Goal: Task Accomplishment & Management: Manage account settings

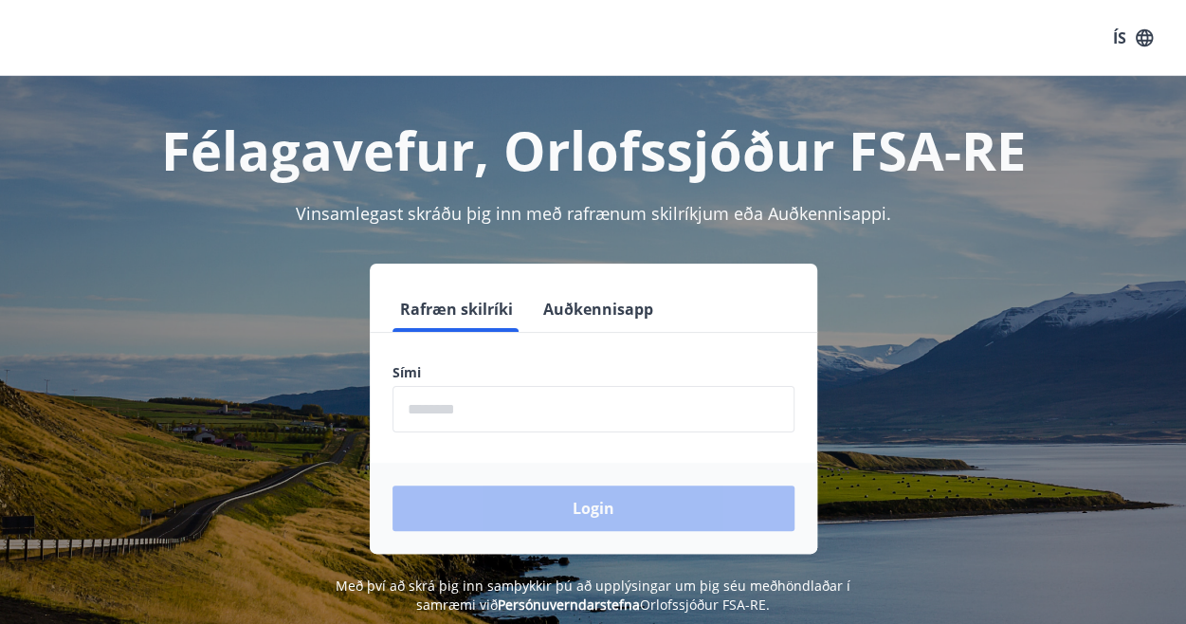
click at [470, 409] on input "phone" at bounding box center [594, 409] width 402 height 46
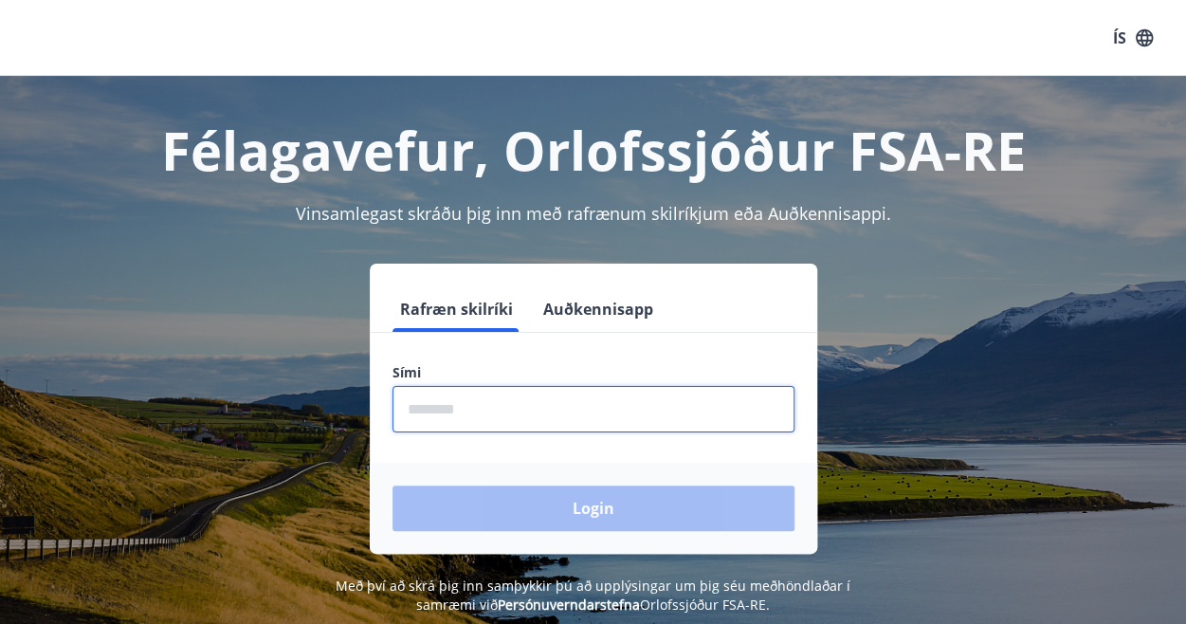
type input "********"
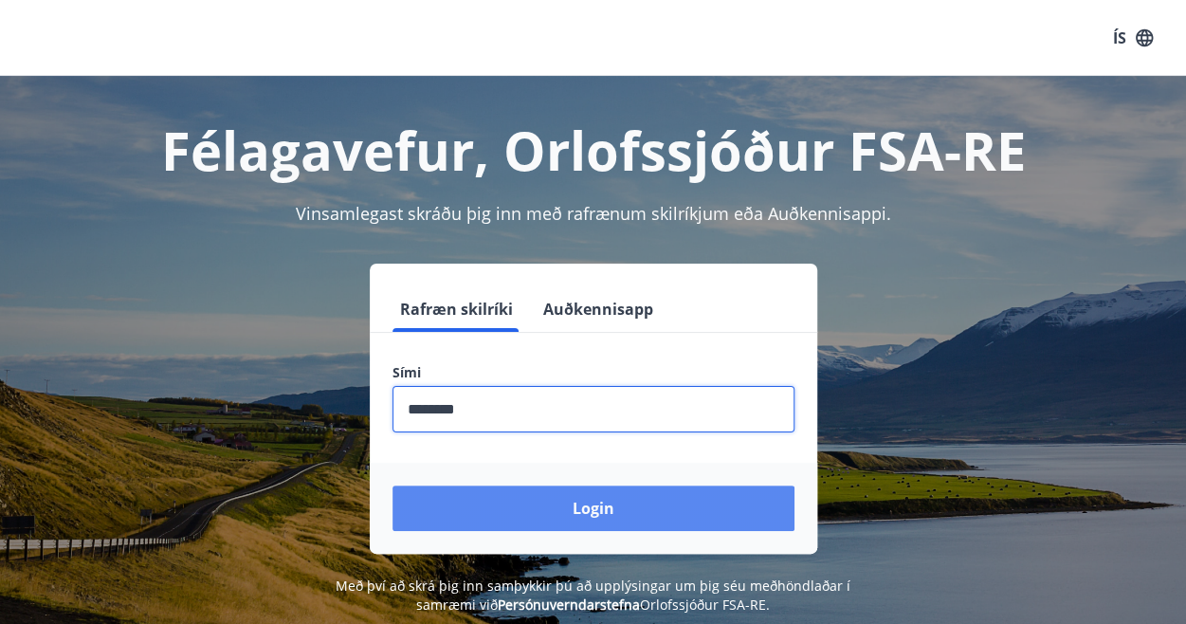
click at [596, 520] on button "Login" at bounding box center [594, 508] width 402 height 46
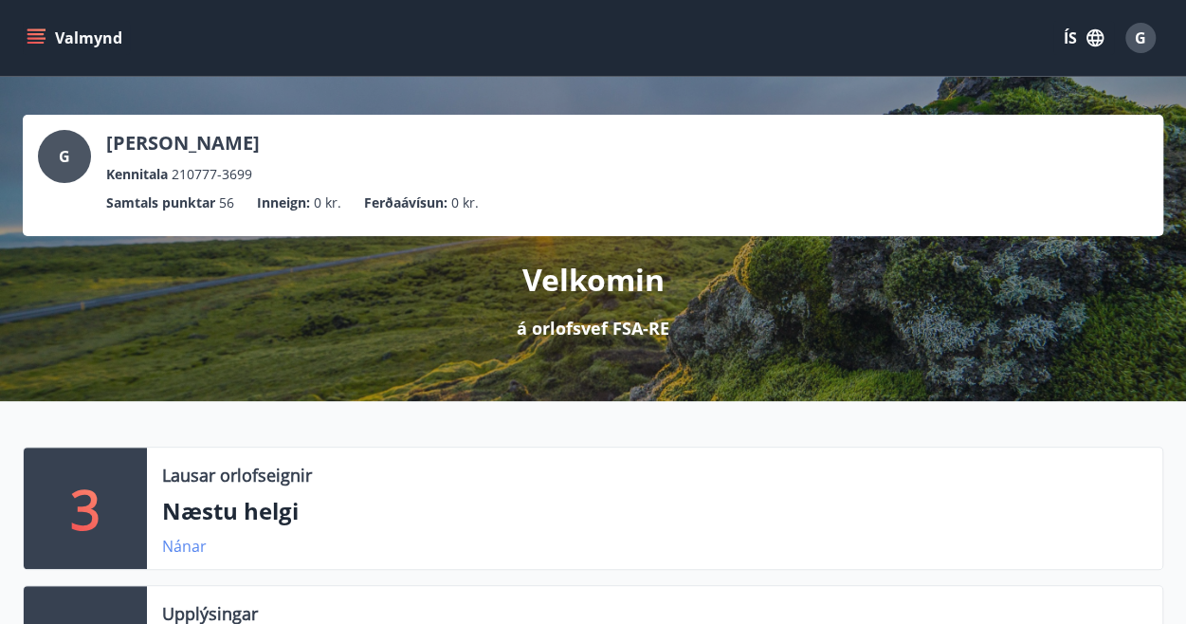
click at [188, 543] on link "Nánar" at bounding box center [184, 546] width 45 height 21
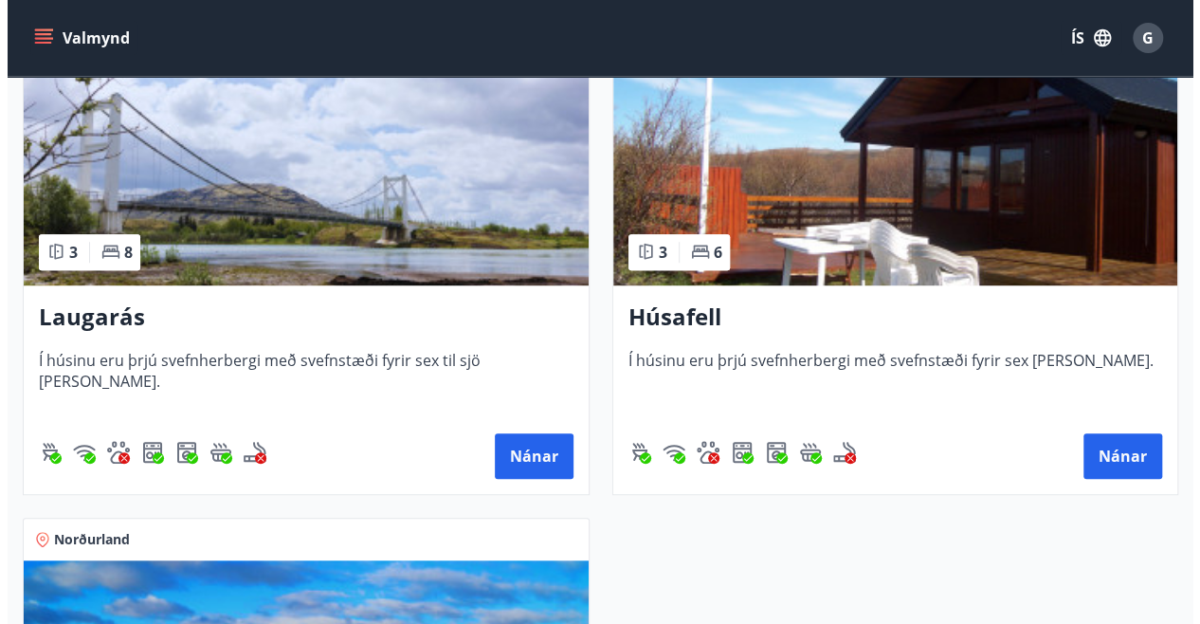
scroll to position [174, 0]
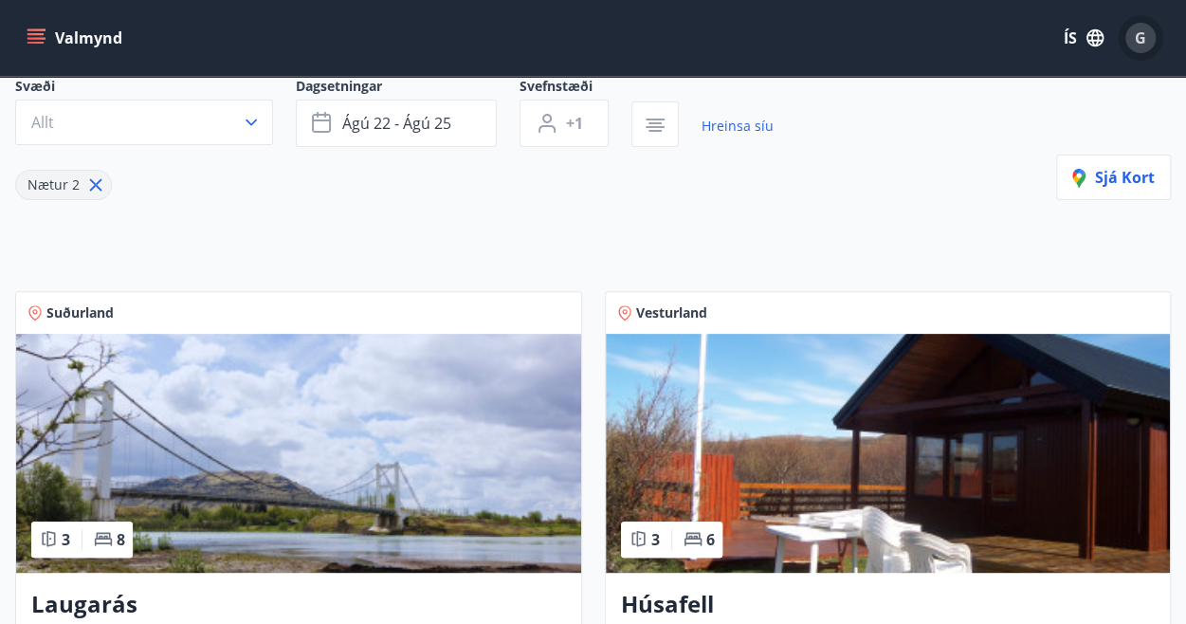
click at [1140, 40] on span "G" at bounding box center [1140, 37] width 11 height 21
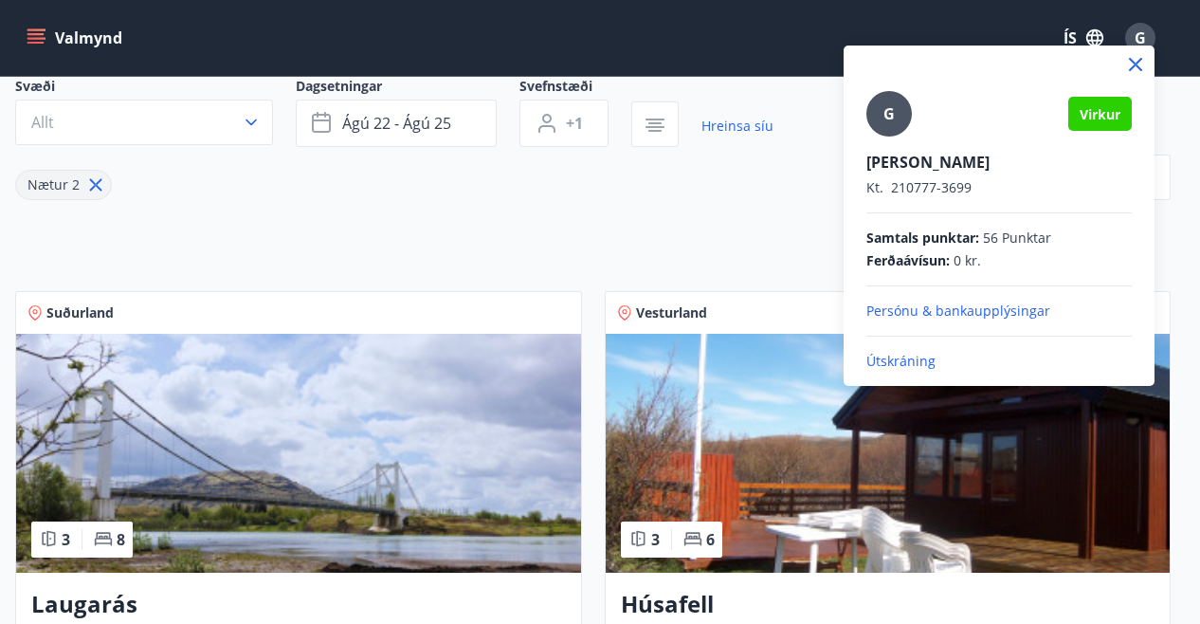
click at [914, 357] on p "Útskráning" at bounding box center [999, 361] width 265 height 19
